Goal: Obtain resource: Obtain resource

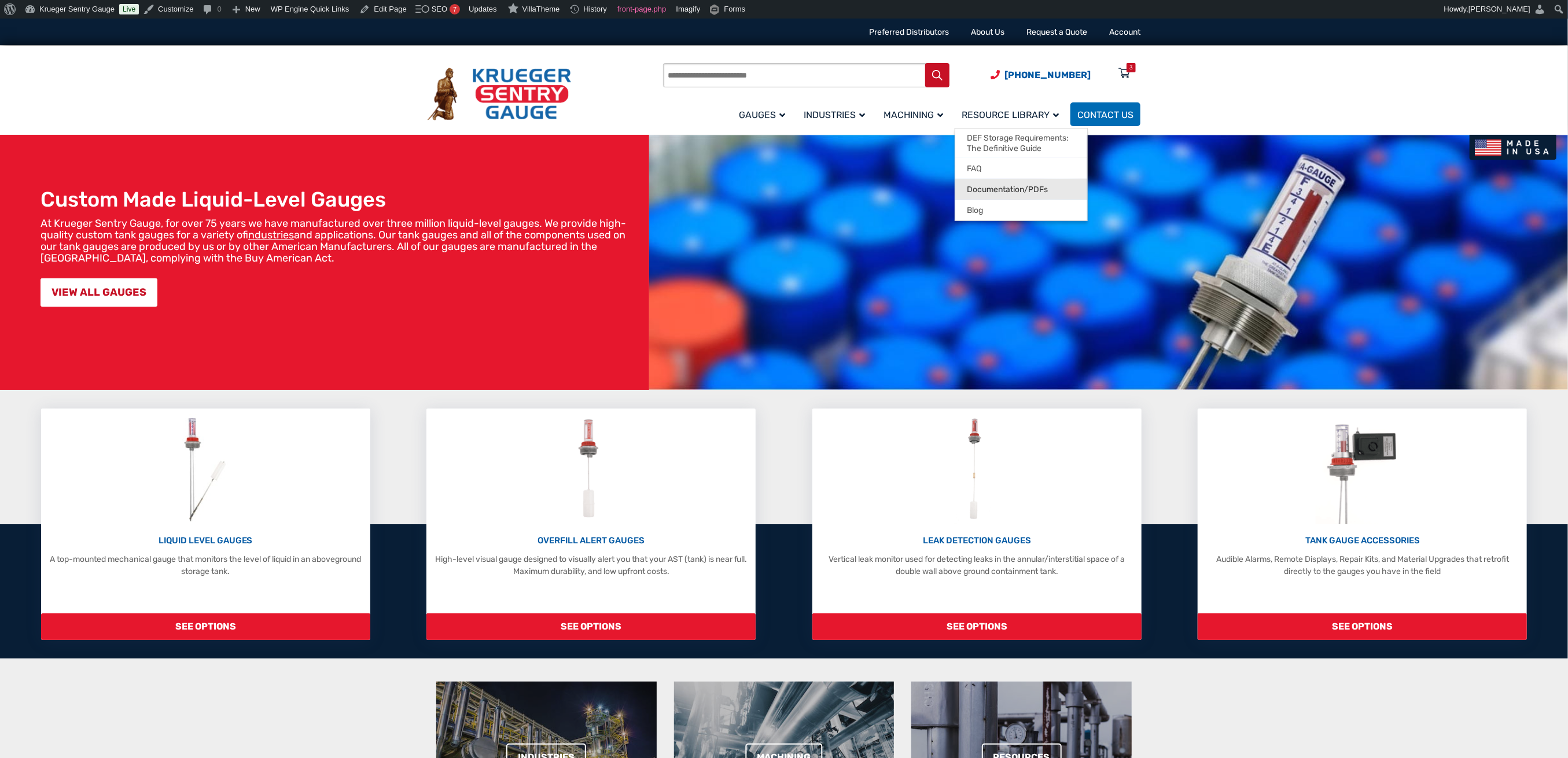
click at [1011, 189] on span "Documentation/PDFs" at bounding box center [1007, 190] width 81 height 11
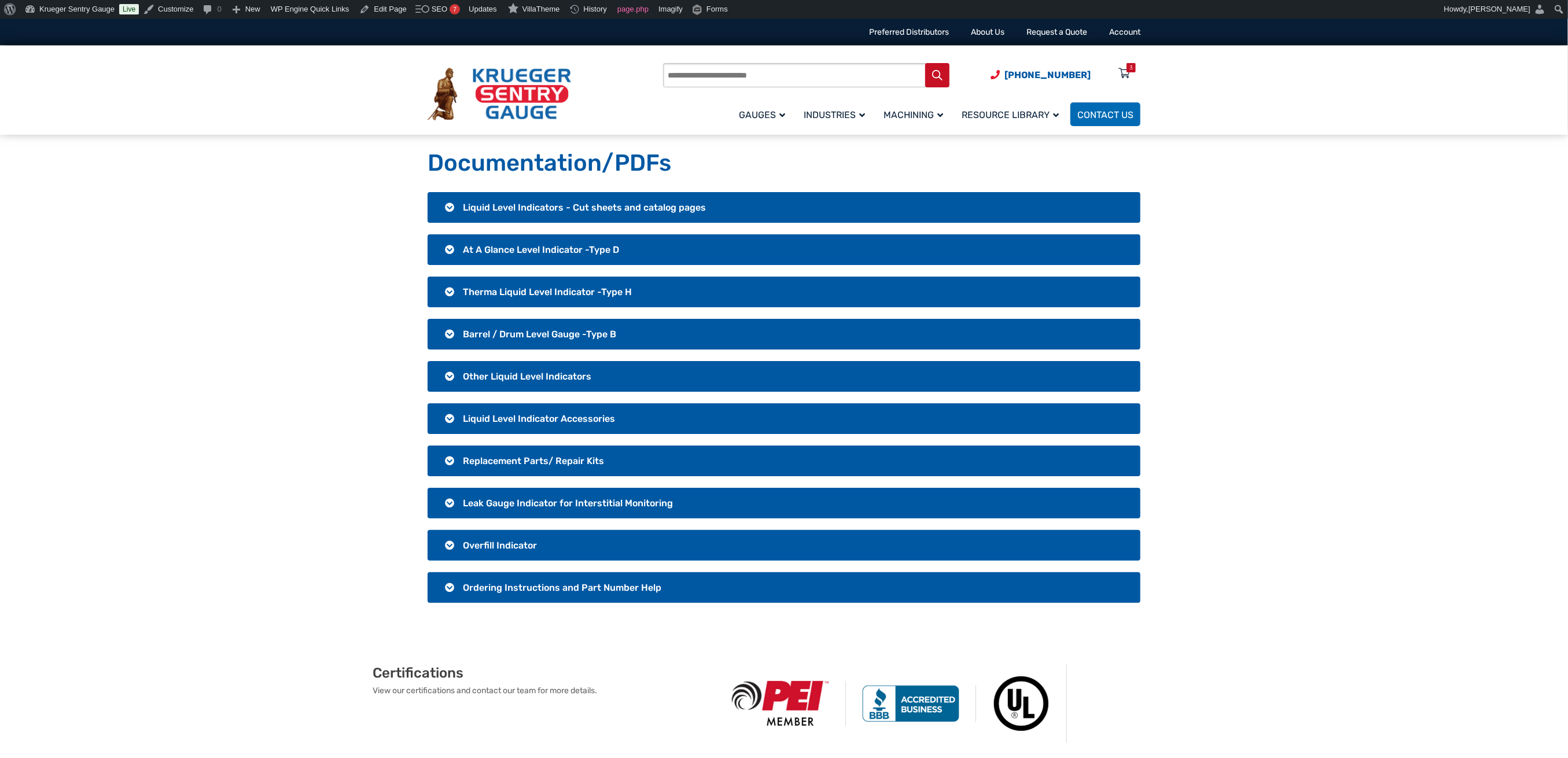
click at [489, 589] on h3 "Ordering Instructions and Part Number Help" at bounding box center [784, 587] width 713 height 31
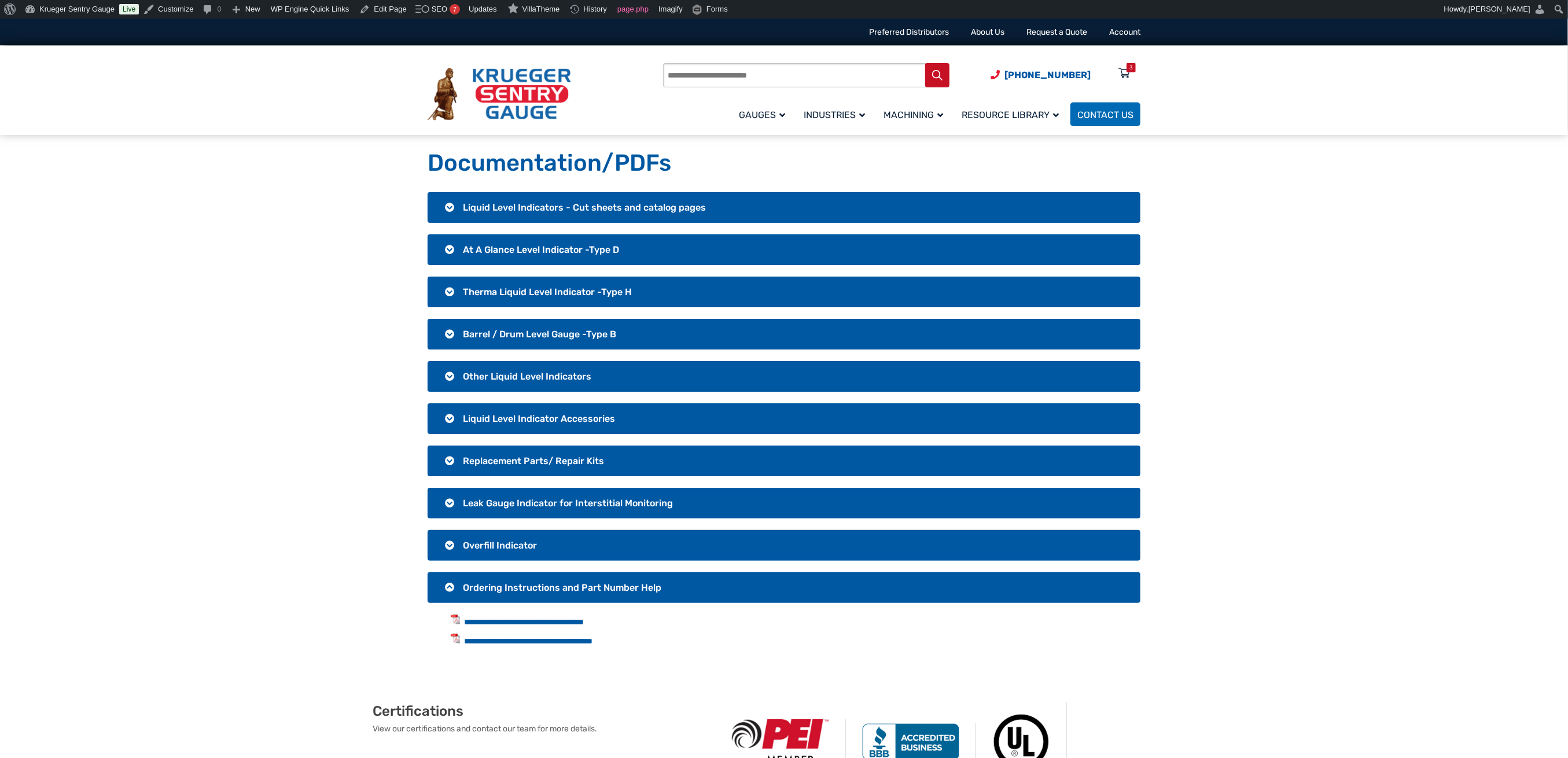
click at [484, 461] on span "Replacement Parts/ Repair Kits" at bounding box center [533, 460] width 141 height 11
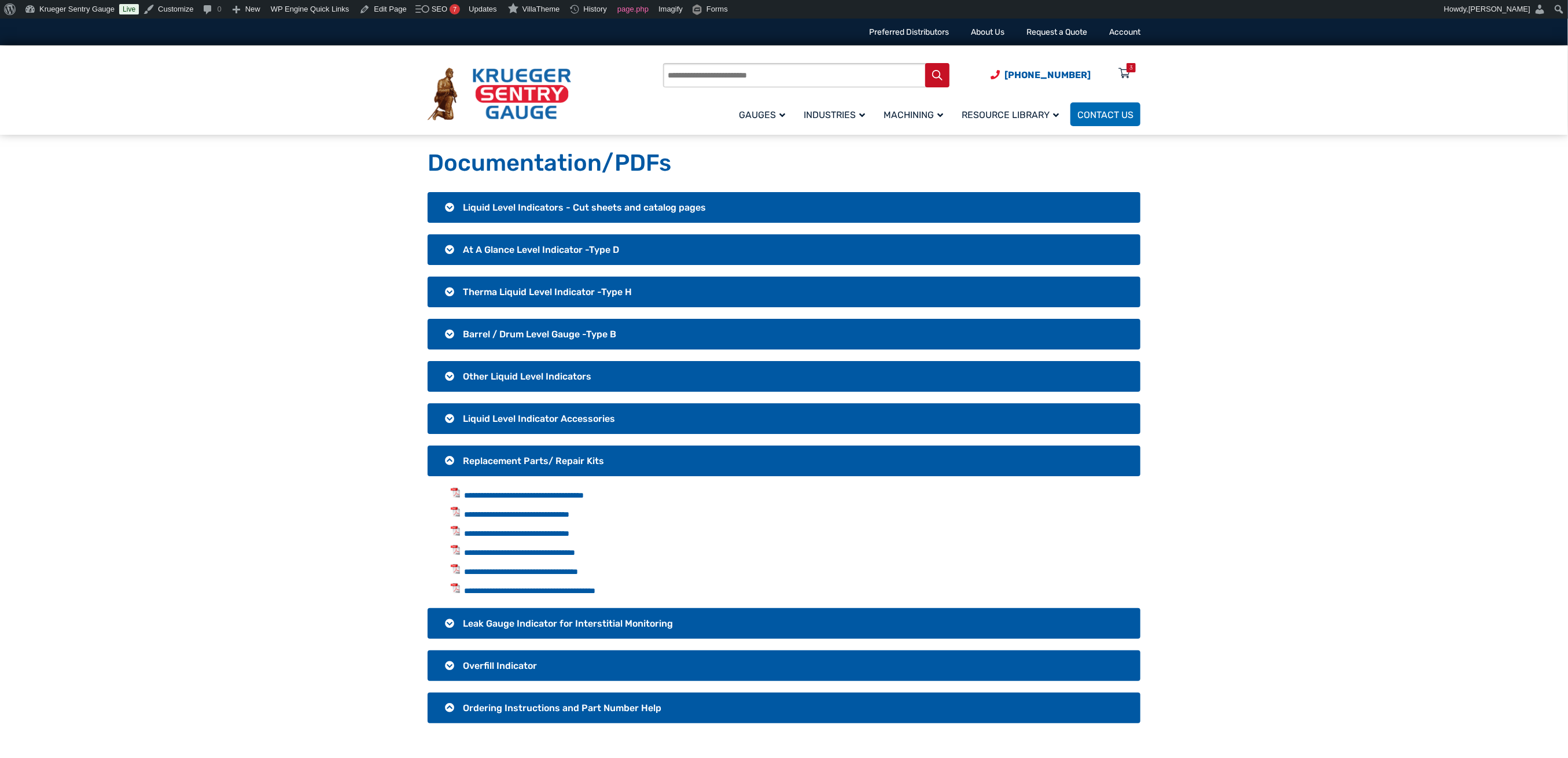
click at [507, 458] on span "Replacement Parts/ Repair Kits" at bounding box center [533, 460] width 141 height 11
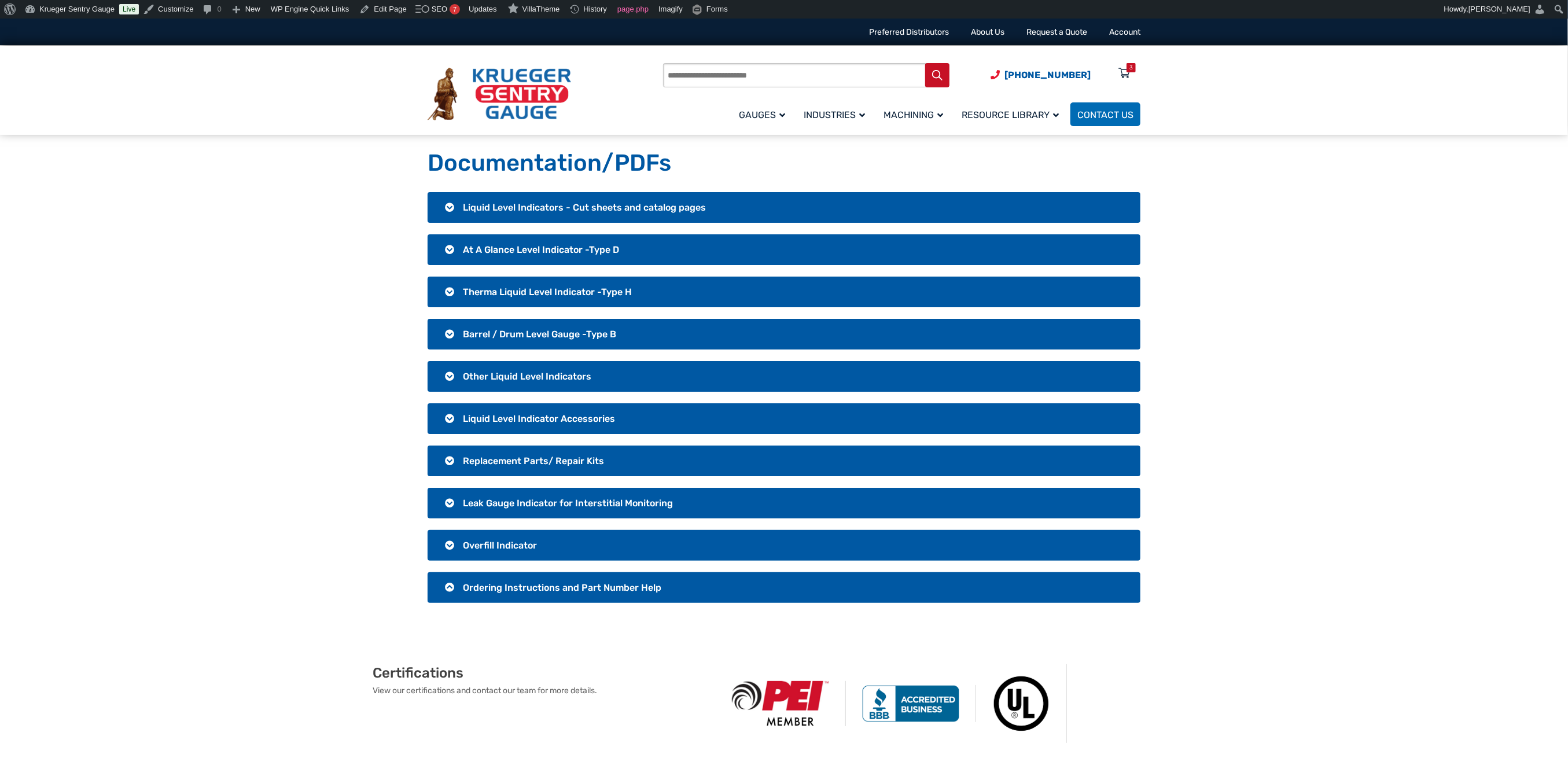
click at [547, 458] on span "Replacement Parts/ Repair Kits" at bounding box center [533, 460] width 141 height 11
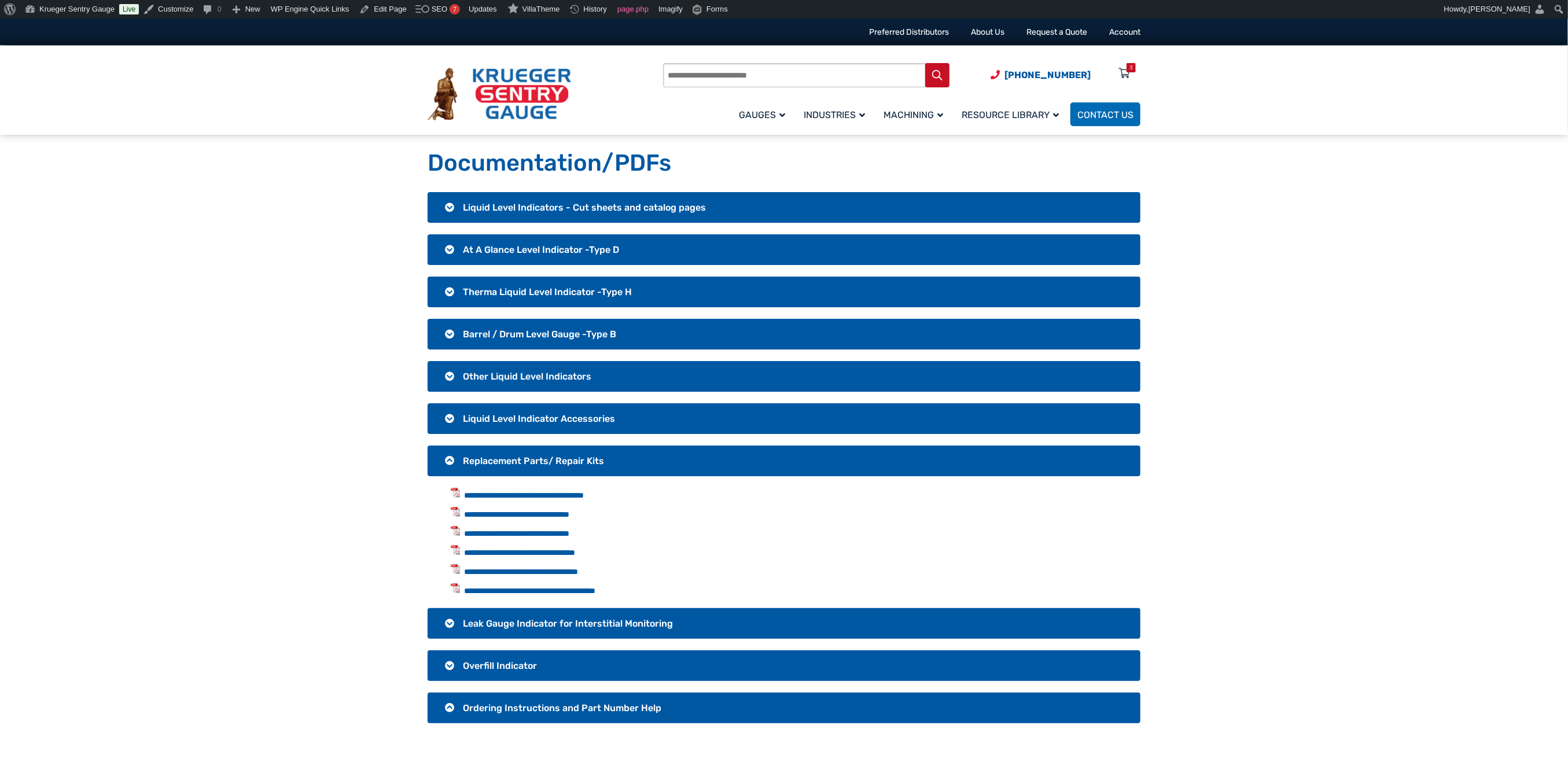
click at [547, 458] on span "Replacement Parts/ Repair Kits" at bounding box center [533, 460] width 141 height 11
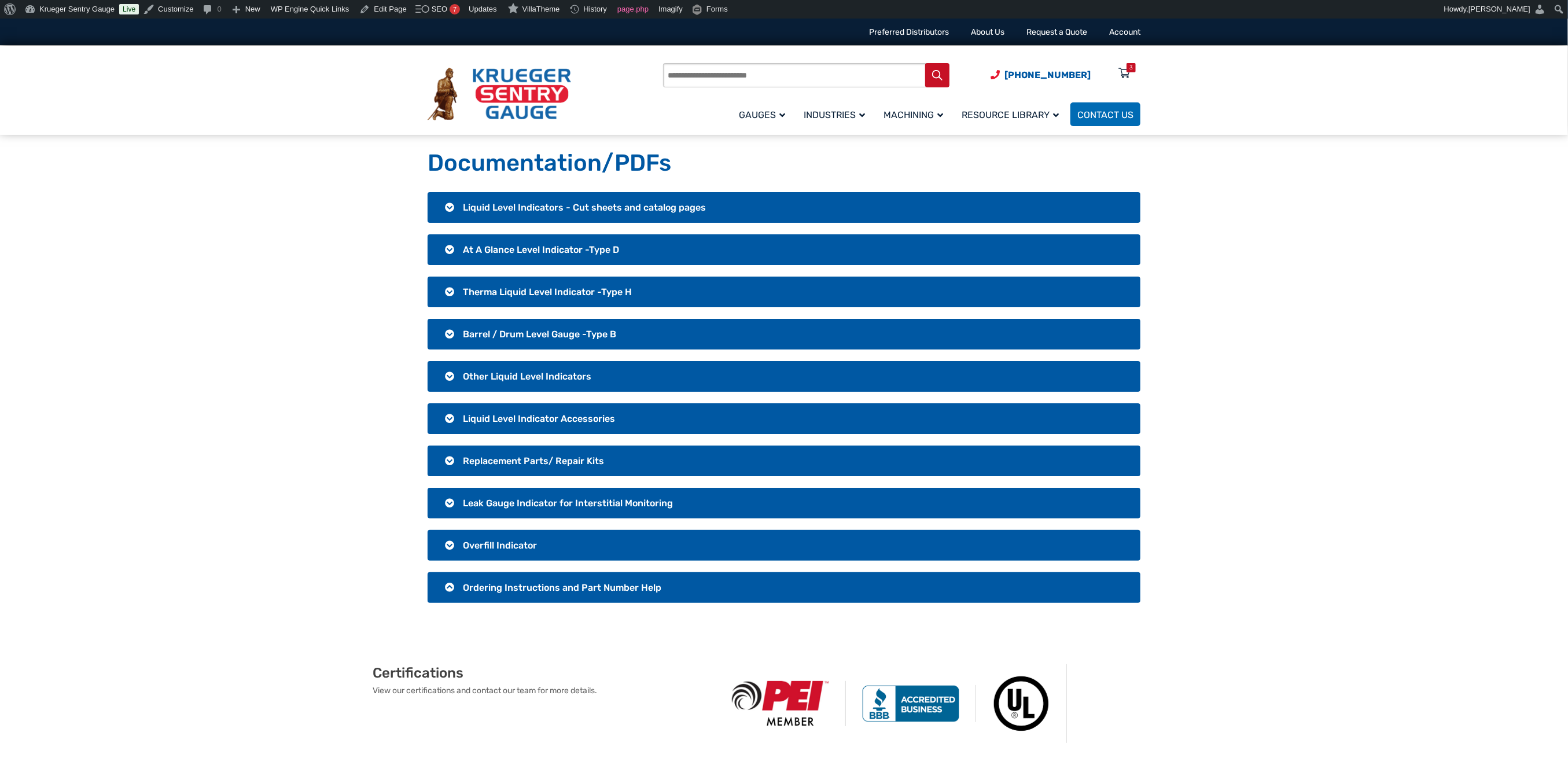
click at [570, 588] on h3 "Ordering Instructions and Part Number Help" at bounding box center [784, 587] width 713 height 31
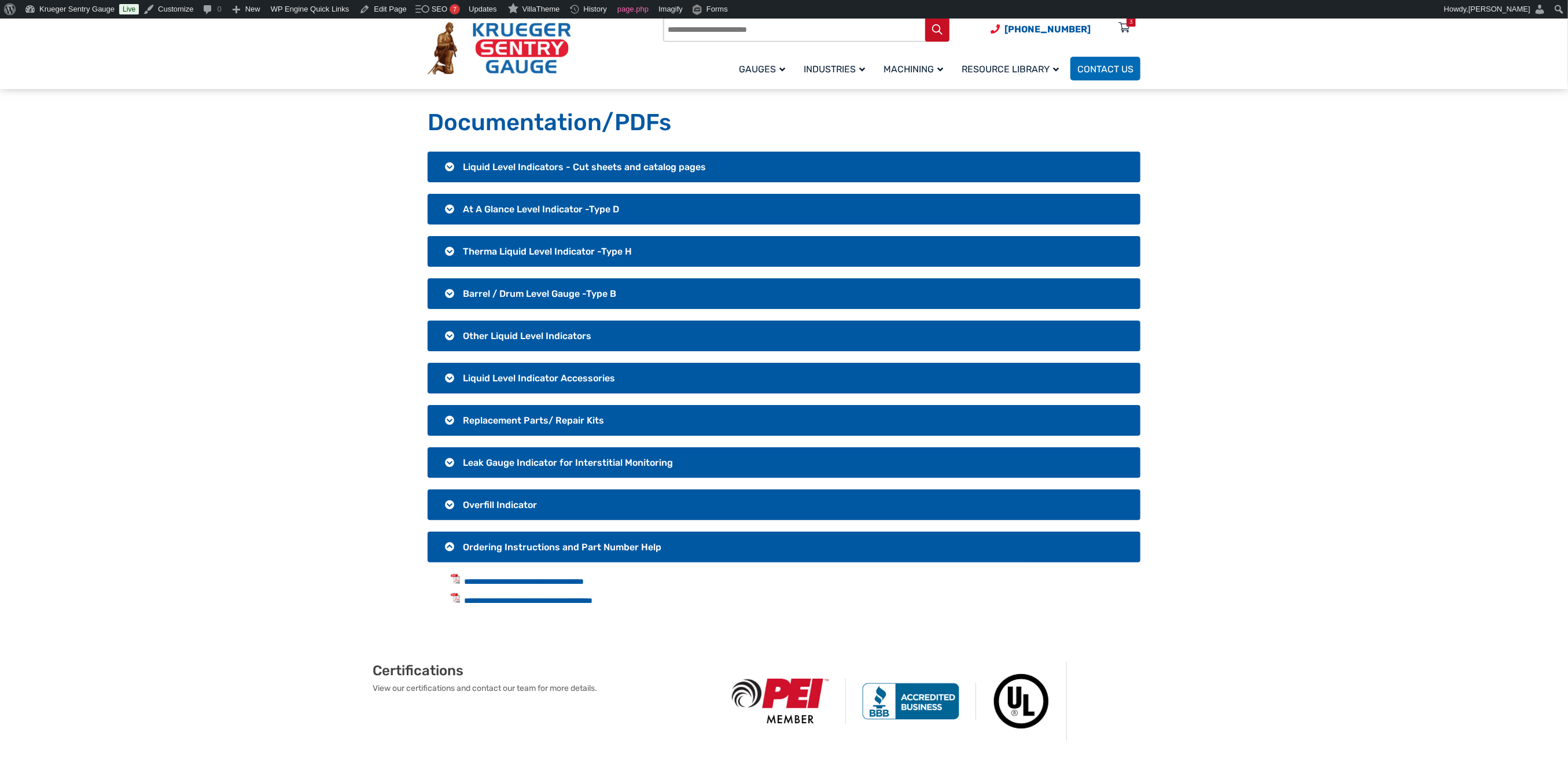
scroll to position [77, 0]
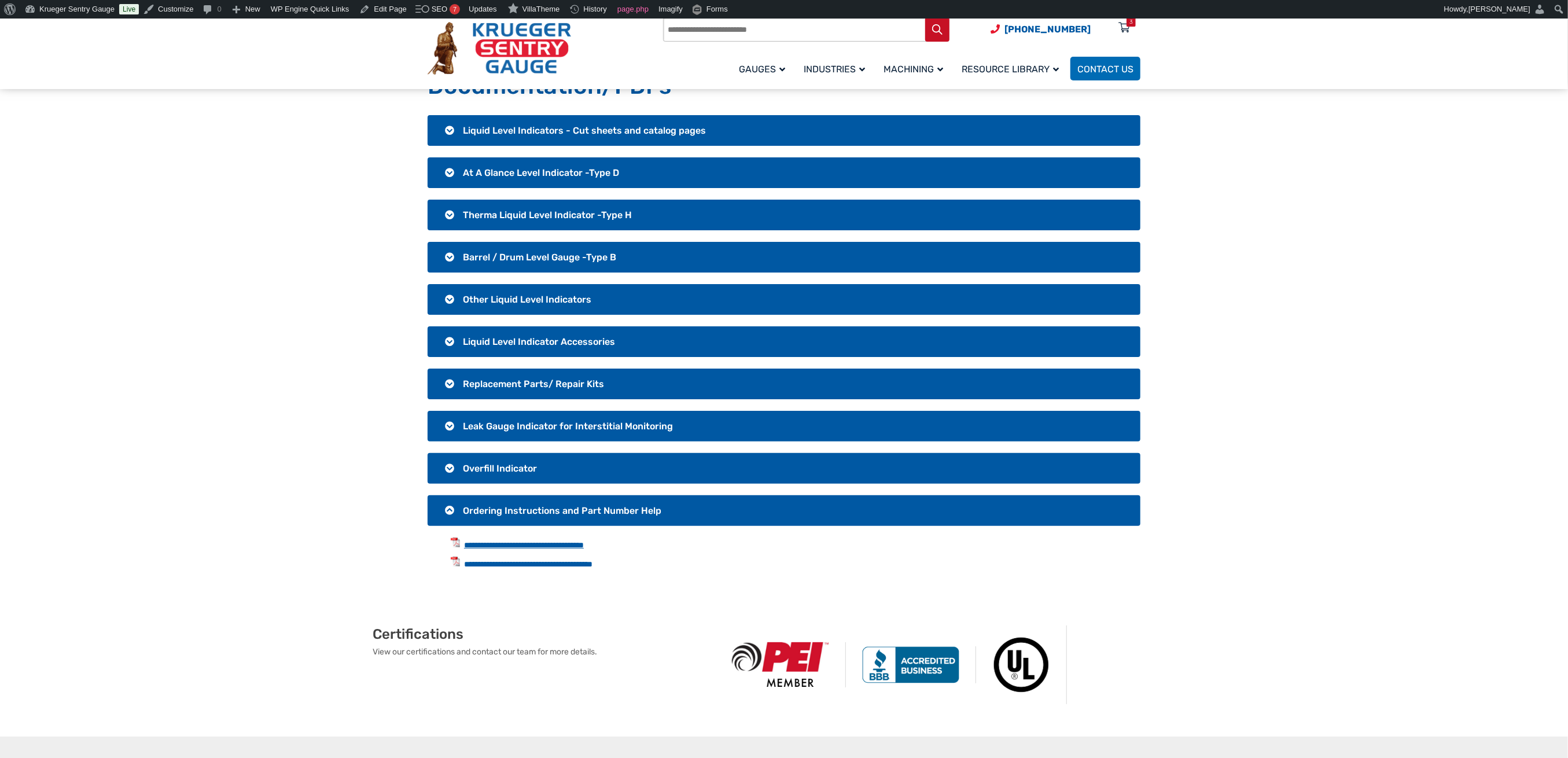
click at [584, 540] on link "**********" at bounding box center [523, 544] width 120 height 8
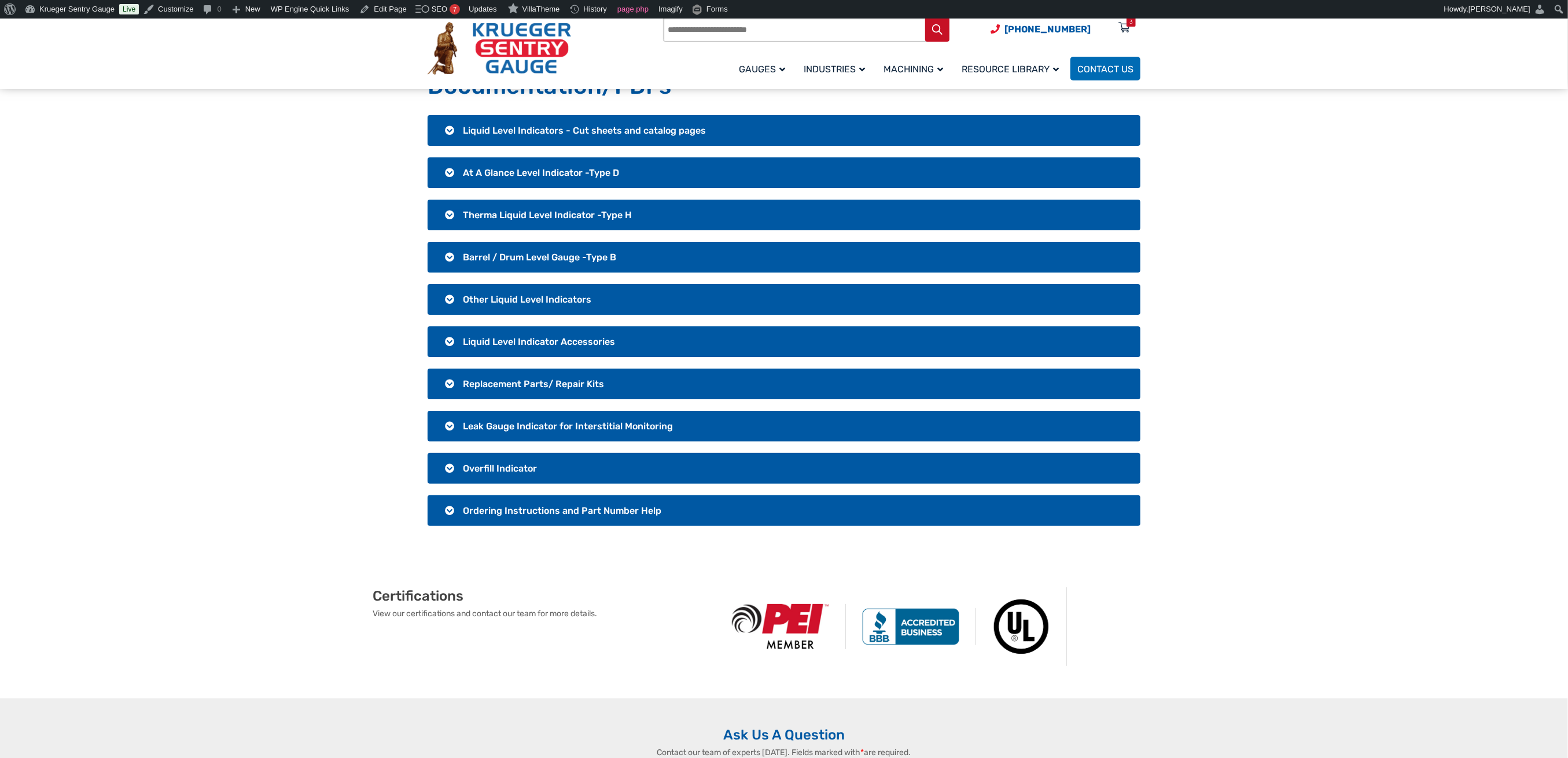
click at [512, 505] on span "Ordering Instructions and Part Number Help" at bounding box center [562, 510] width 198 height 11
